Goal: Find specific page/section

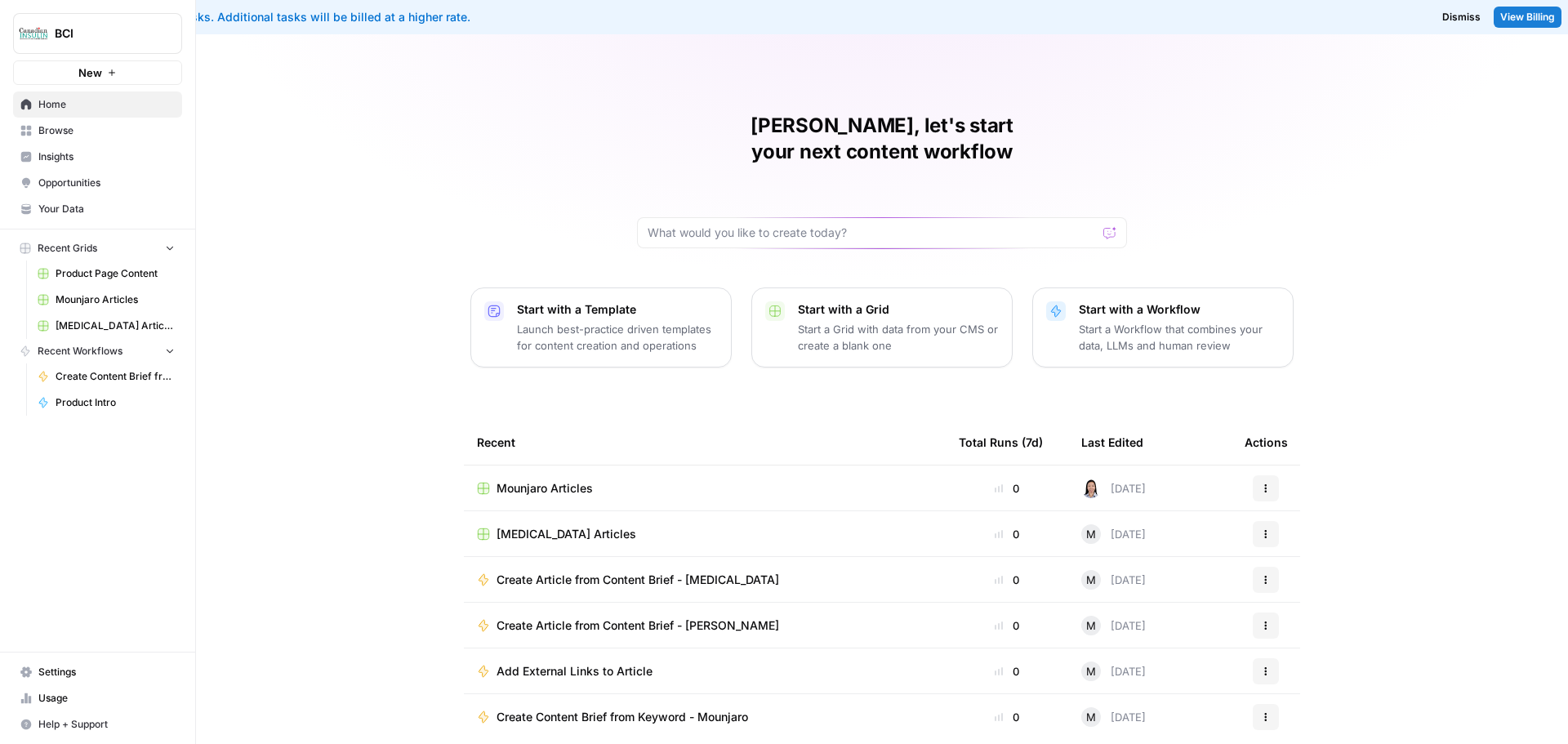
click at [563, 525] on span "[MEDICAL_DATA] Articles" at bounding box center [566, 533] width 139 height 16
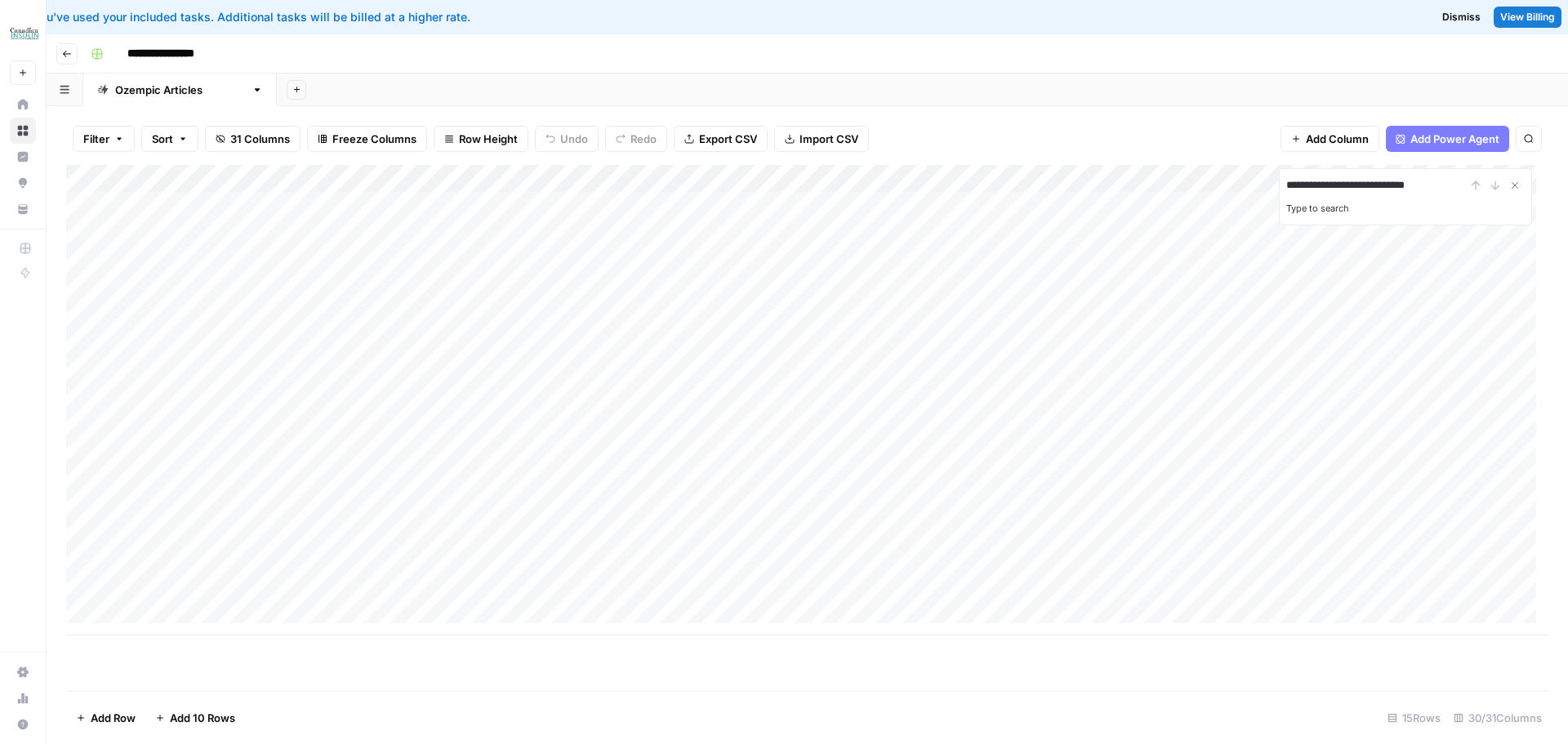
type input "**********"
click at [492, 261] on div "Add Column" at bounding box center [807, 400] width 1482 height 470
click at [1377, 259] on div "Add Column" at bounding box center [807, 400] width 1482 height 470
